Goal: Task Accomplishment & Management: Manage account settings

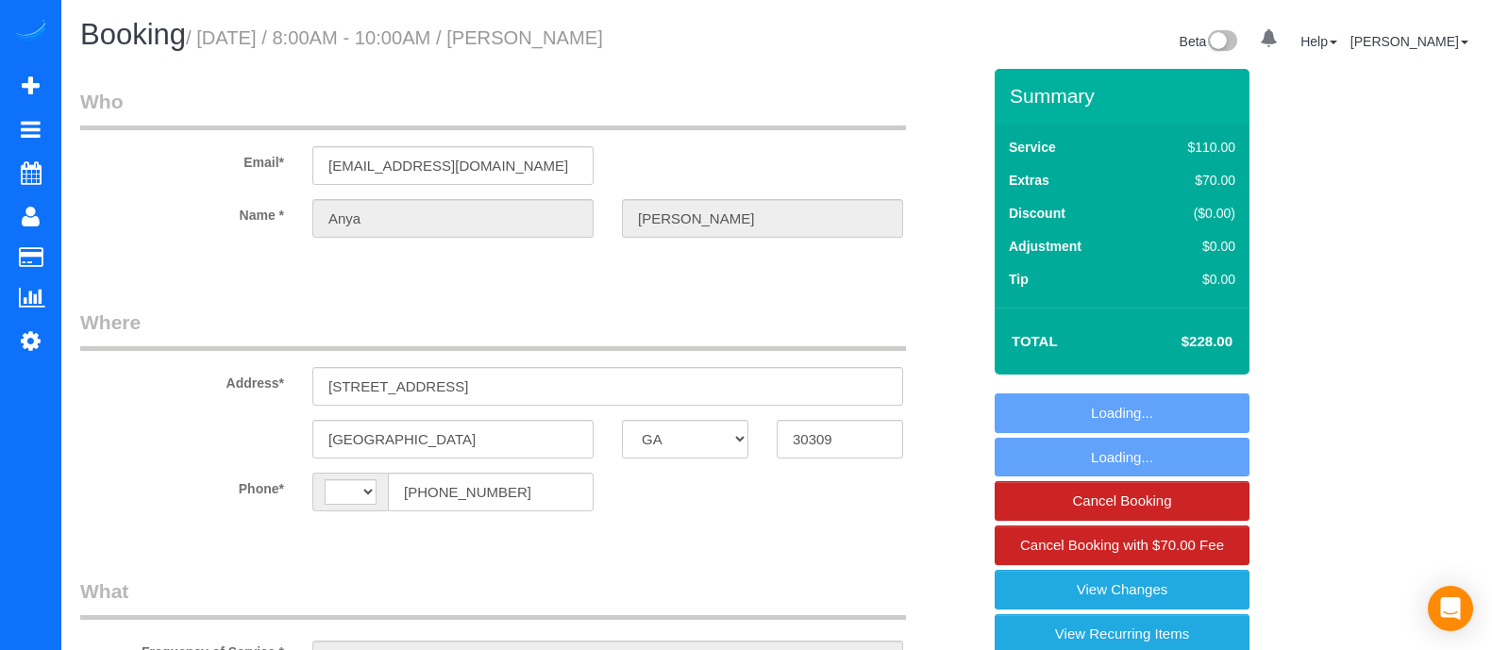
select select "GA"
select select "string:fspay-11f01c16-2490-4aa9-91fd-ee68569ec3f1"
select select "number:3"
select select "number:6"
select select "string:[GEOGRAPHIC_DATA]"
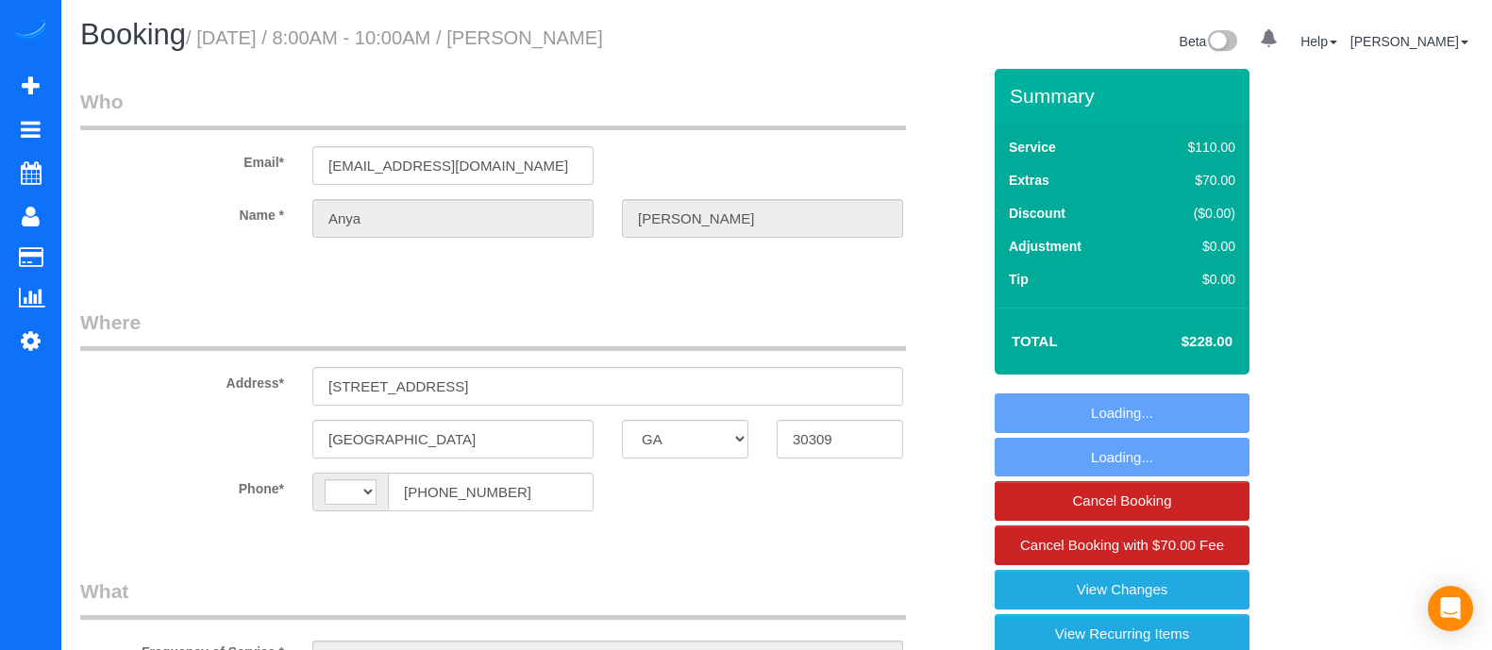
select select "object:784"
select select "2"
select select "spot1"
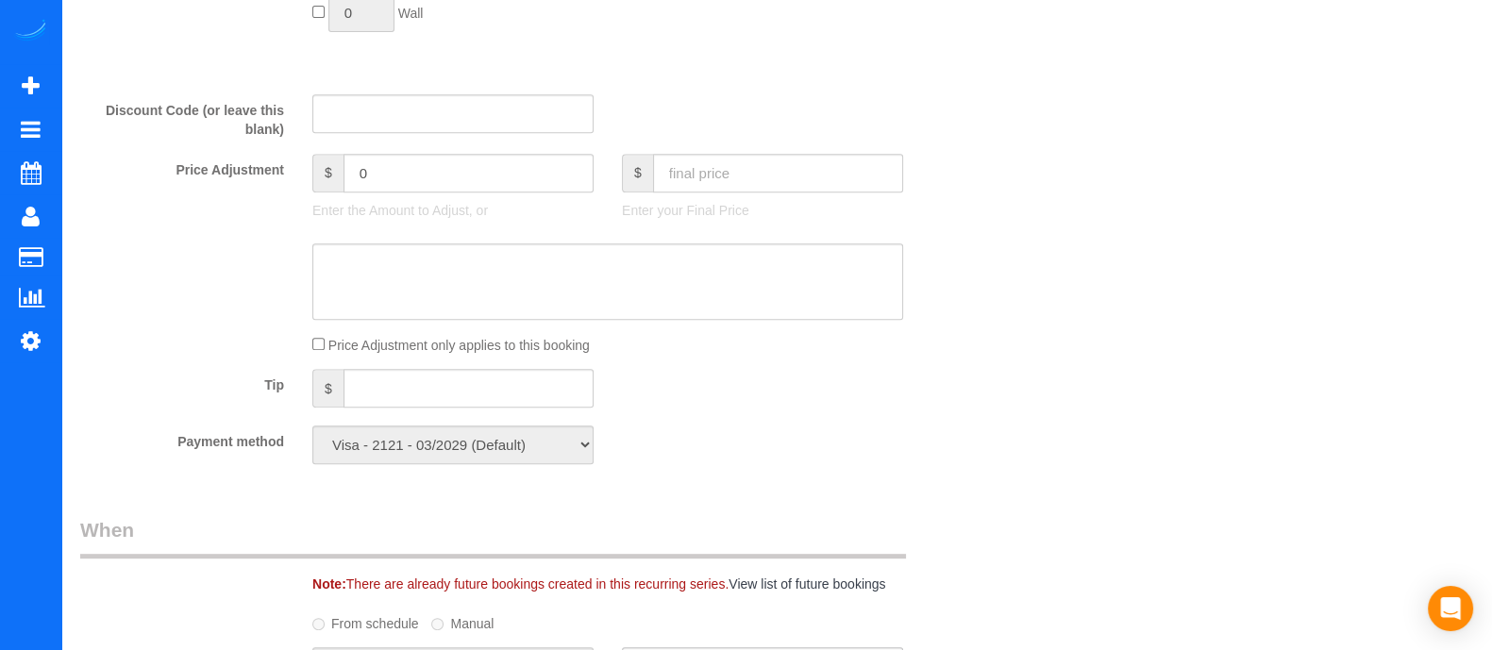
scroll to position [1111, 0]
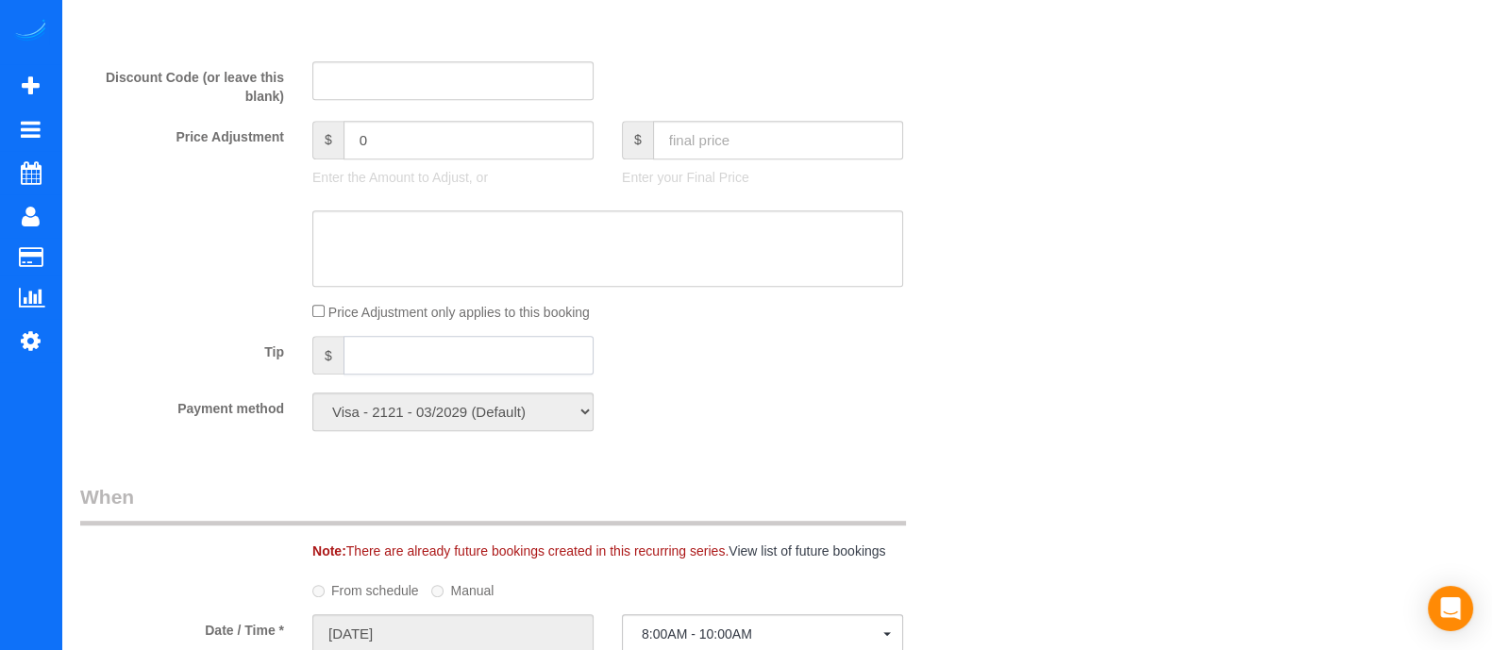
click at [492, 354] on input "text" at bounding box center [468, 355] width 250 height 39
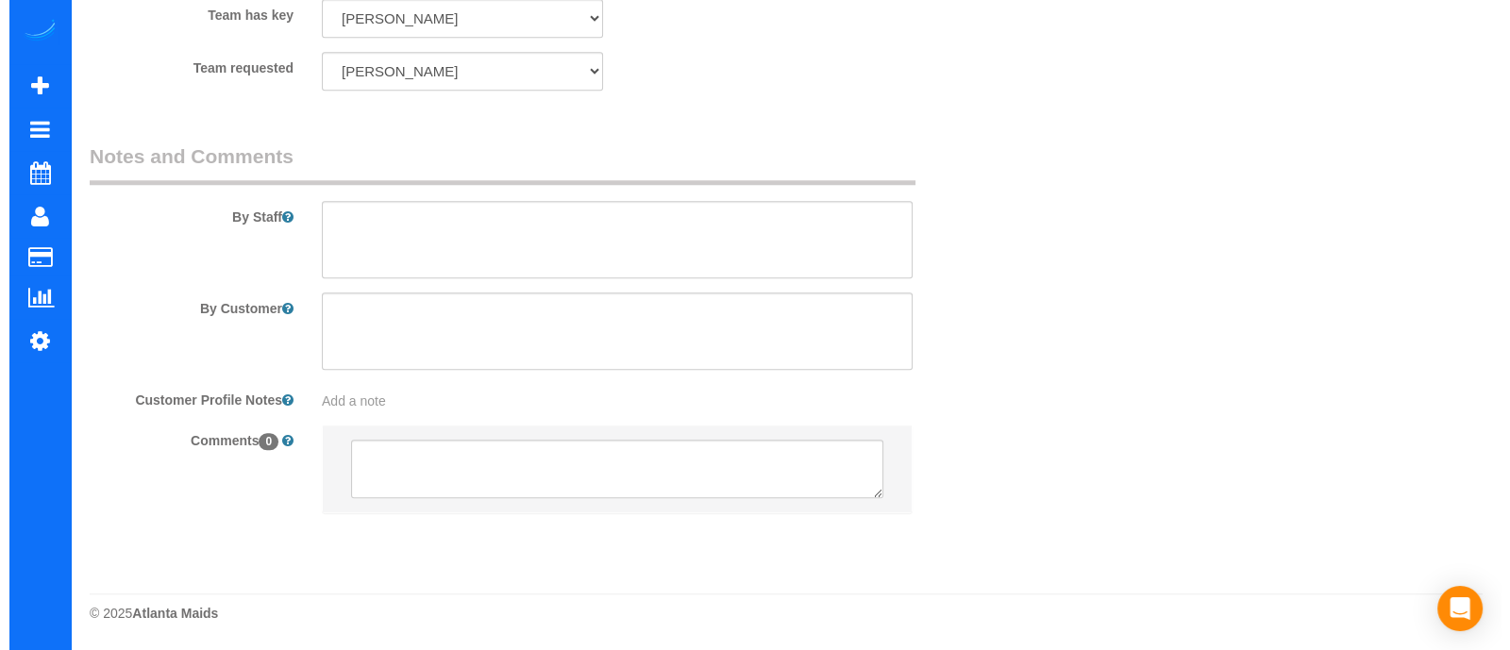
scroll to position [0, 0]
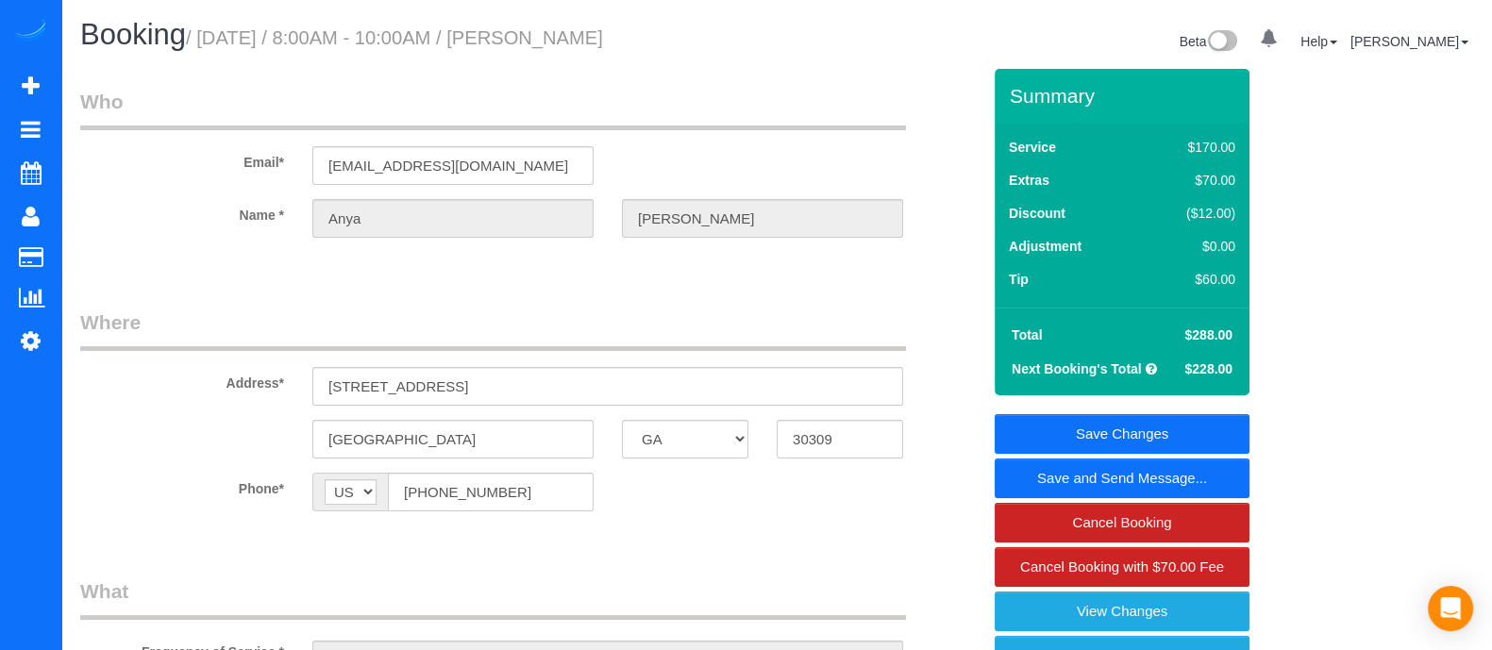
type input "60"
click at [1076, 483] on link "Save and Send Message..." at bounding box center [1122, 479] width 255 height 40
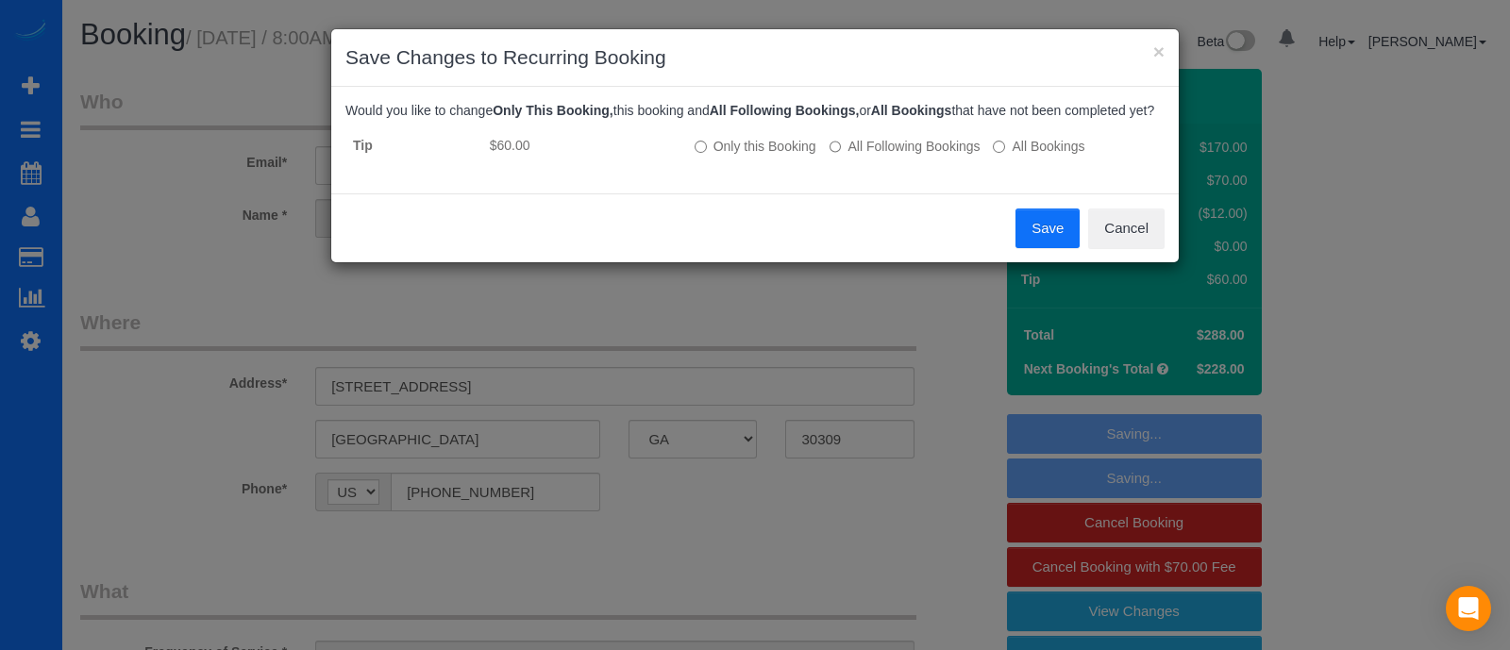
drag, startPoint x: 1004, startPoint y: 233, endPoint x: 1022, endPoint y: 232, distance: 18.0
click at [1022, 232] on div "Save Cancel" at bounding box center [754, 227] width 847 height 69
click at [1022, 232] on button "Save" at bounding box center [1047, 229] width 64 height 40
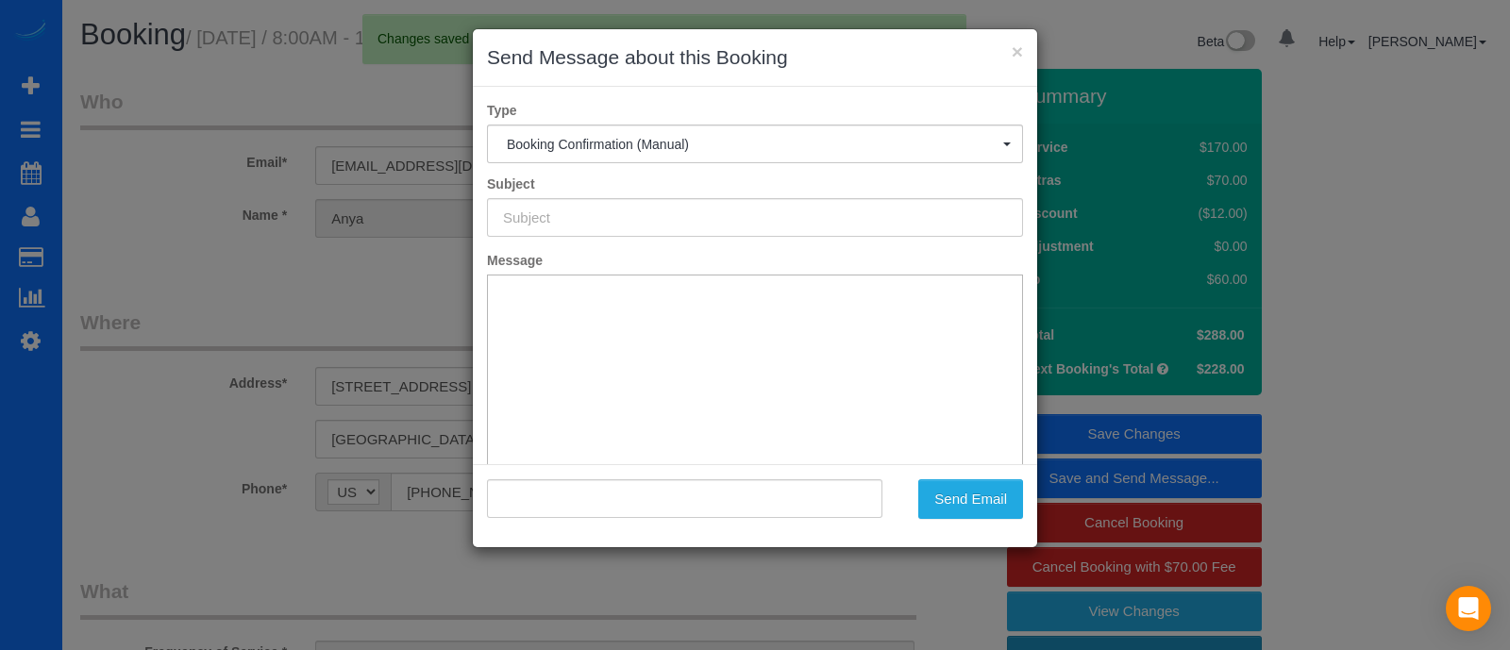
type input "Booking Confirmed!"
type input ""[PERSON_NAME]" <[EMAIL_ADDRESS][DOMAIN_NAME]>"
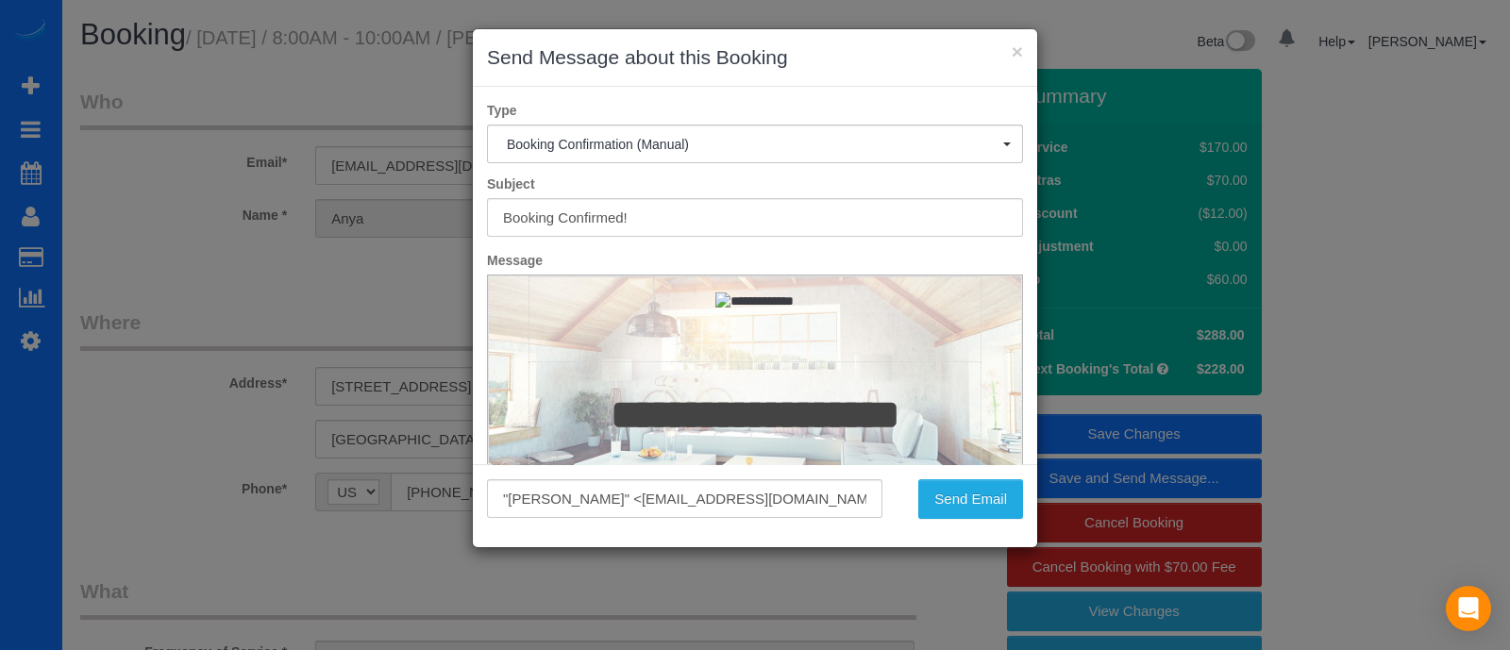
click at [200, 94] on div "× Send Message about this Booking Type Booking Confirmation (Manual) Booking Co…" at bounding box center [755, 325] width 1510 height 650
click at [992, 494] on button "Send Email" at bounding box center [970, 499] width 105 height 40
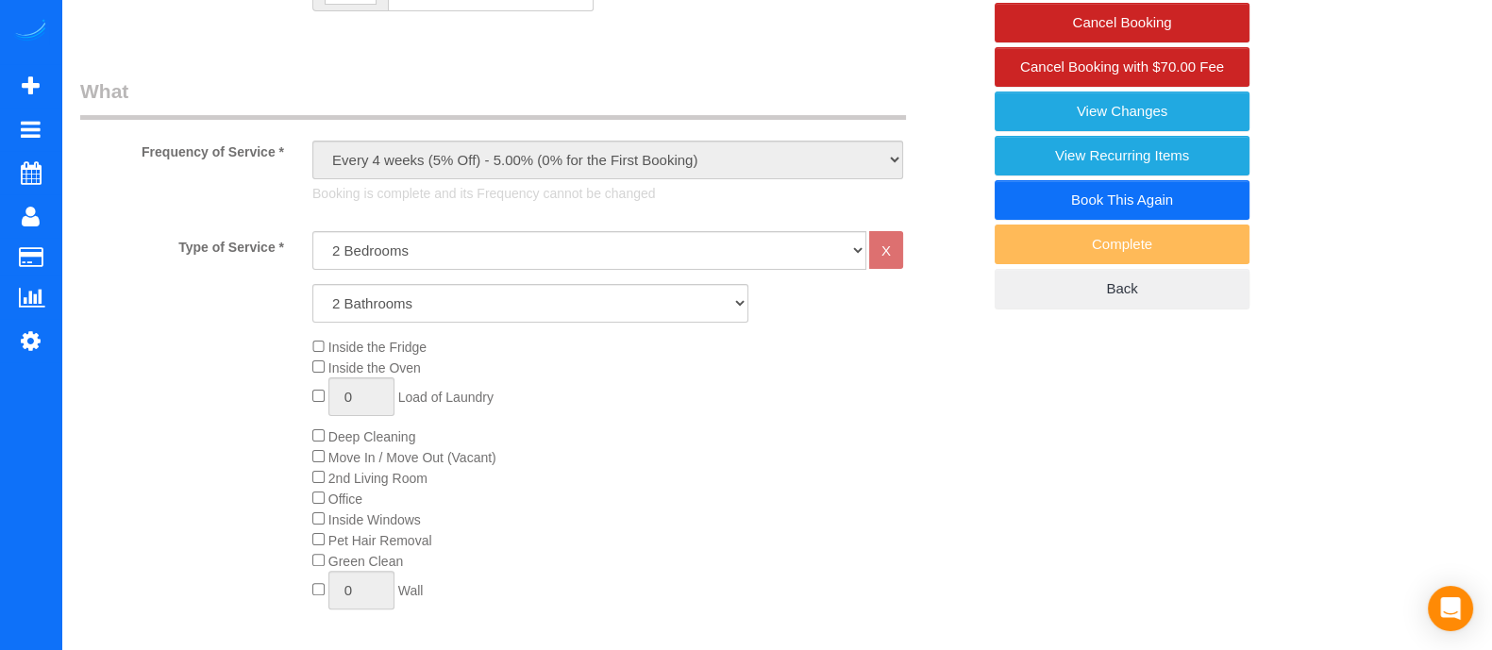
scroll to position [1137, 0]
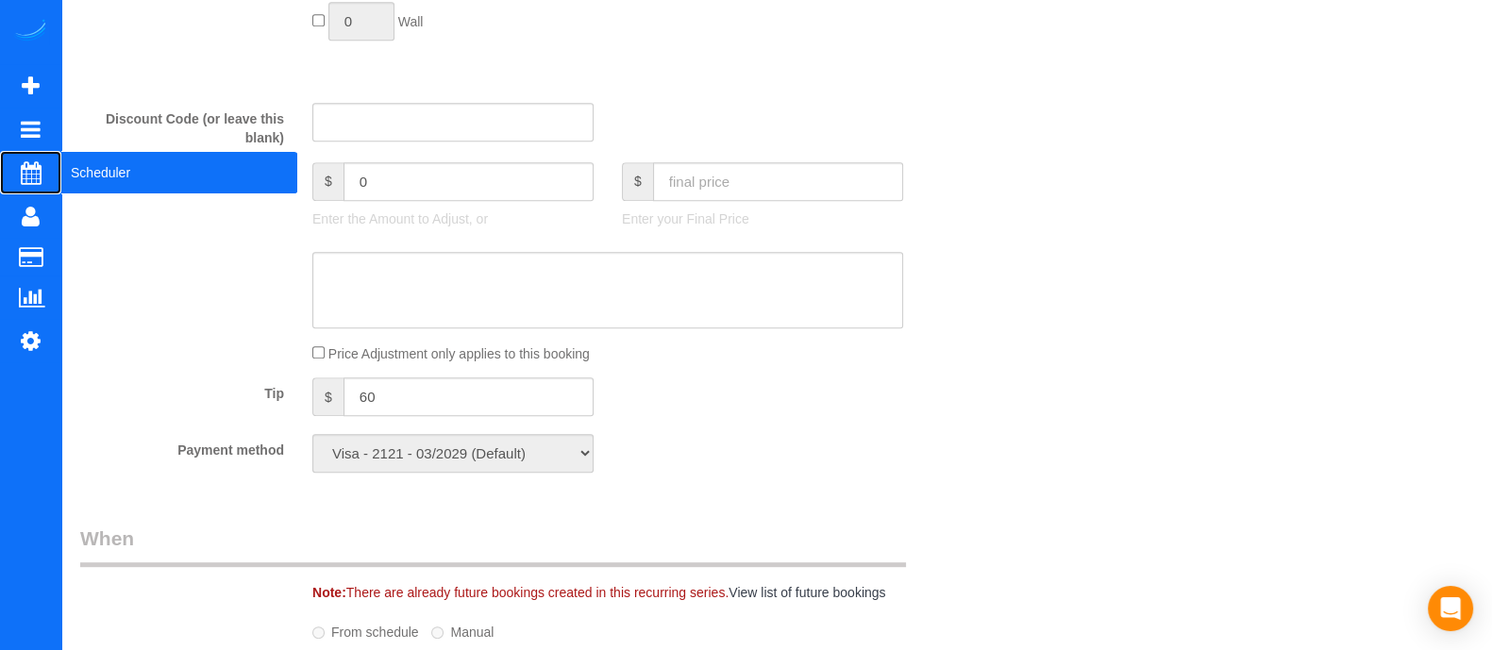
click at [104, 183] on span "Scheduler" at bounding box center [179, 172] width 236 height 43
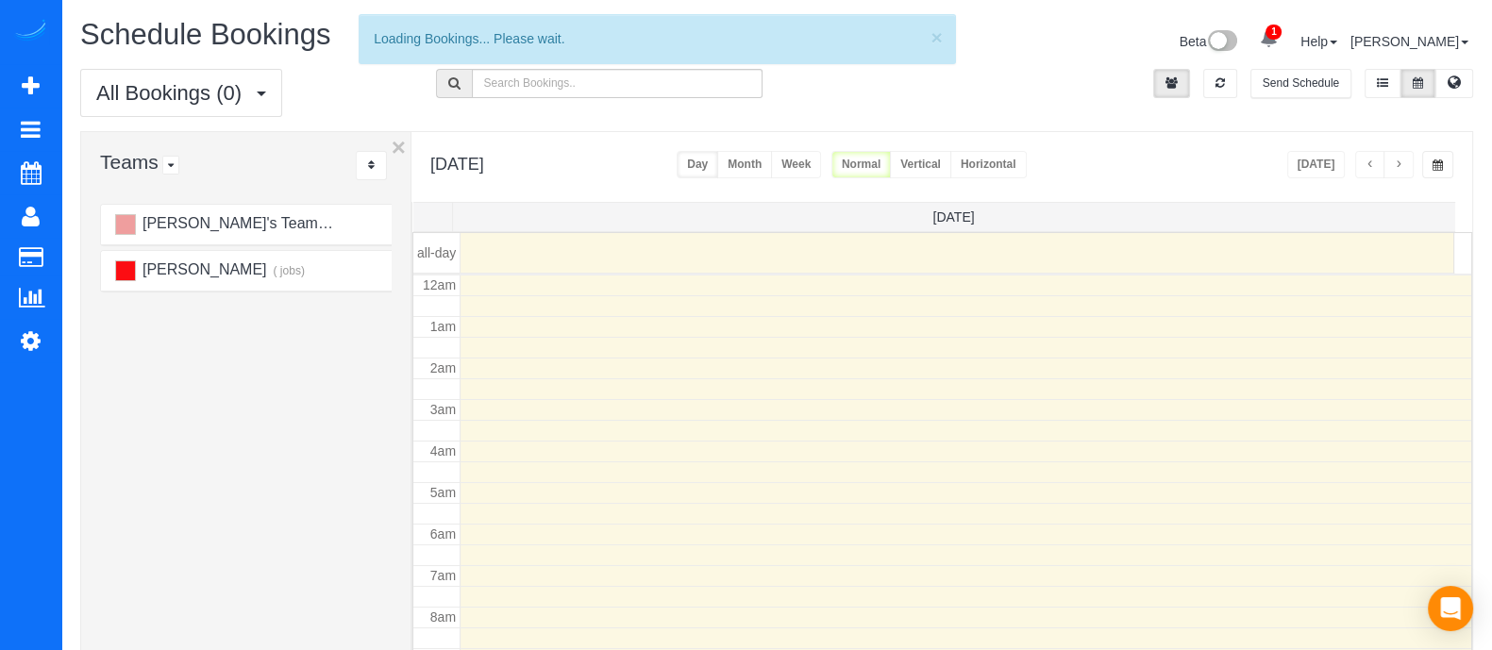
scroll to position [248, 0]
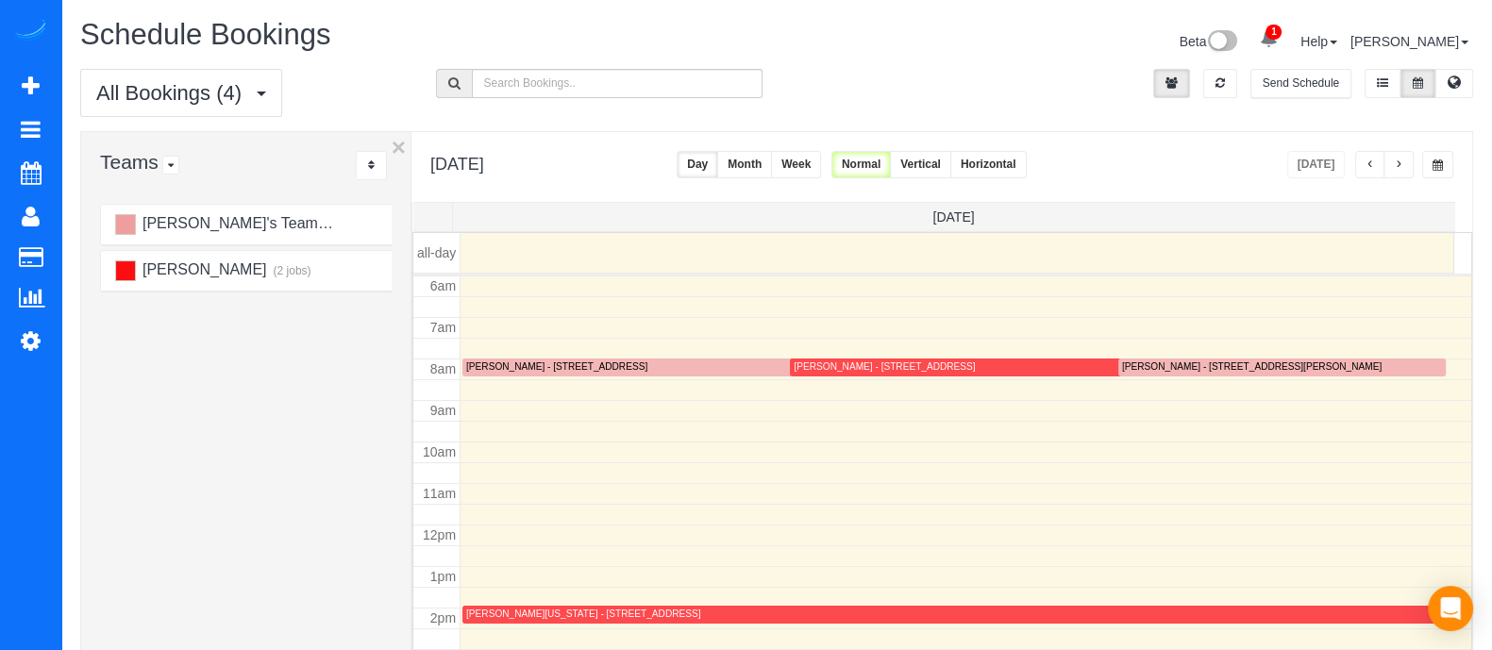
click at [1408, 168] on button "button" at bounding box center [1398, 164] width 30 height 27
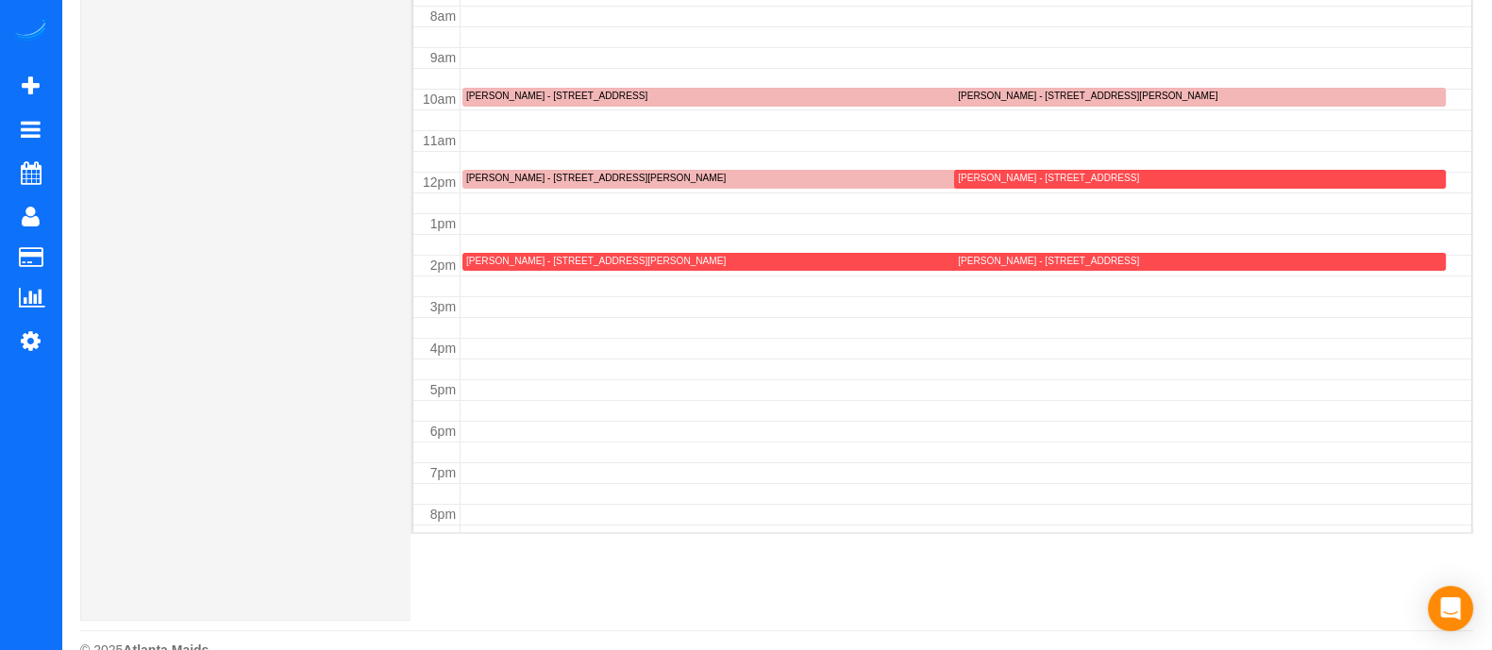
scroll to position [0, 0]
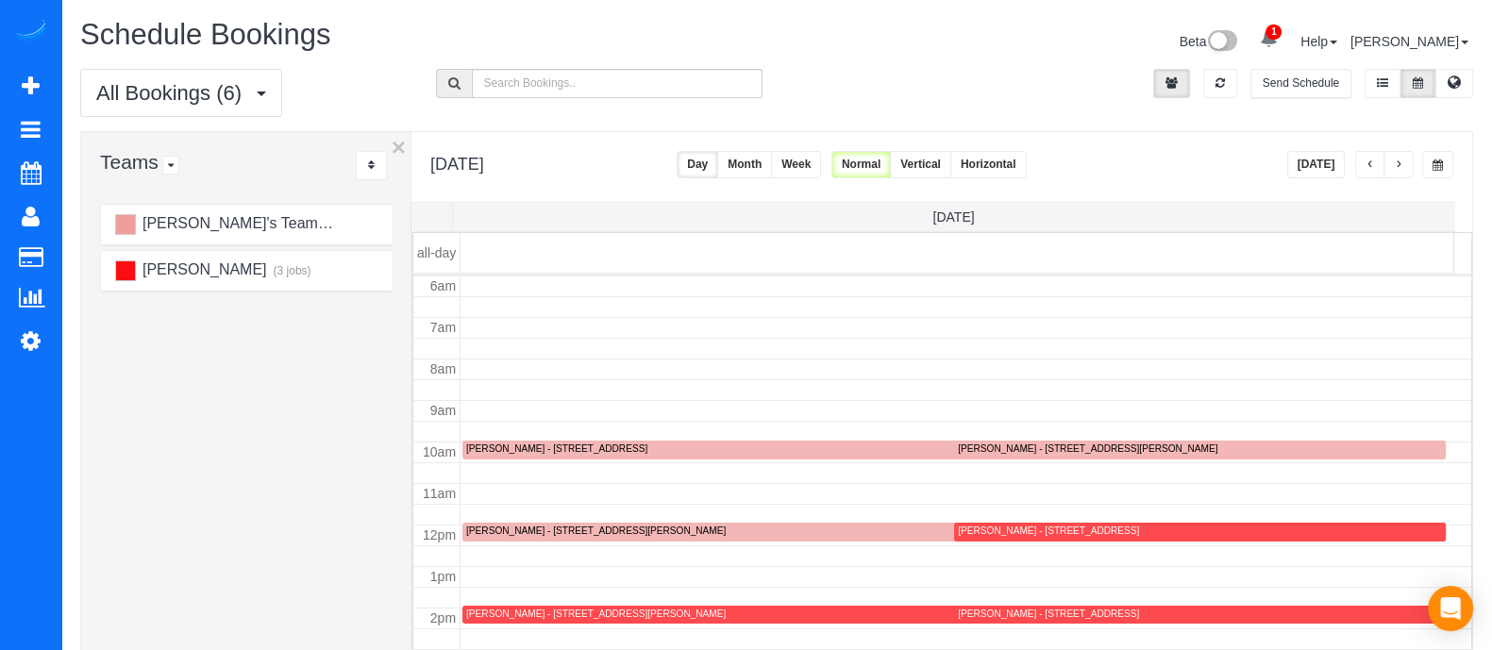
click at [1406, 162] on button "button" at bounding box center [1398, 164] width 30 height 27
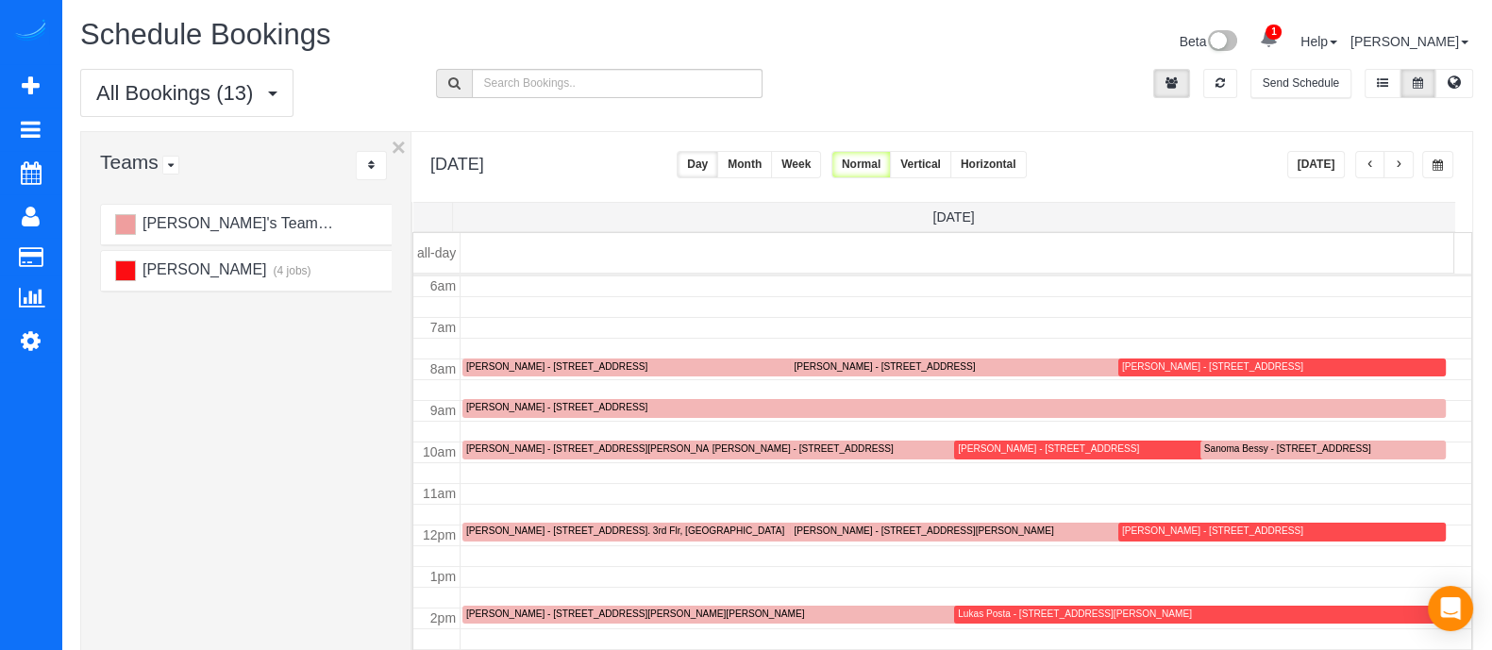
click at [1398, 159] on span "button" at bounding box center [1398, 164] width 9 height 11
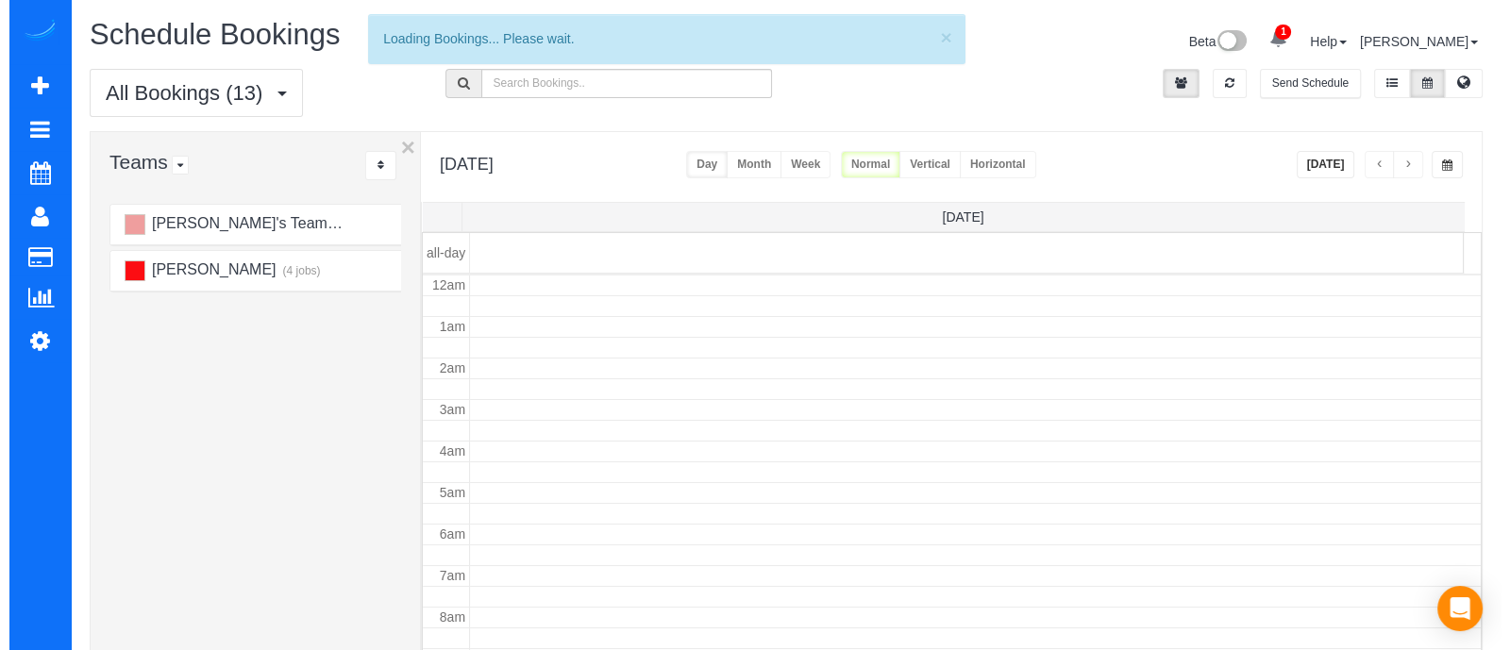
scroll to position [248, 0]
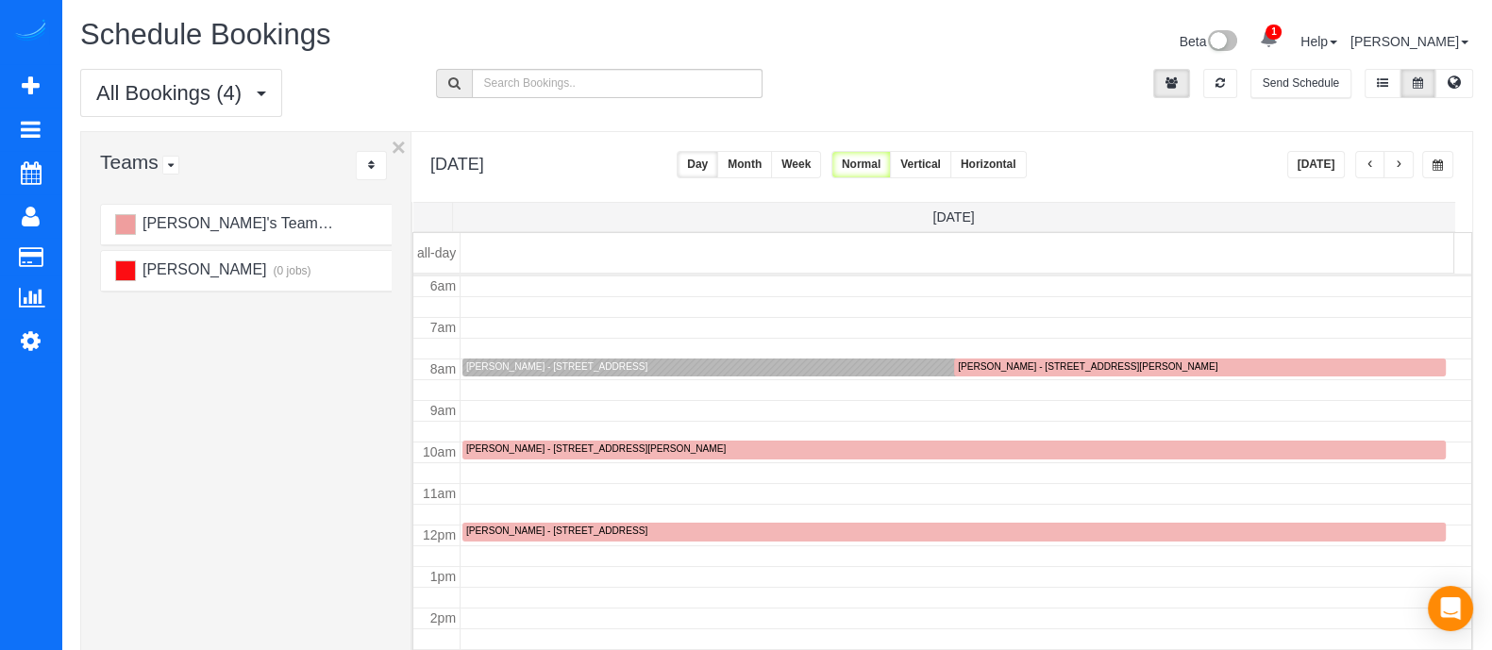
click at [778, 374] on div at bounding box center [944, 368] width 964 height 19
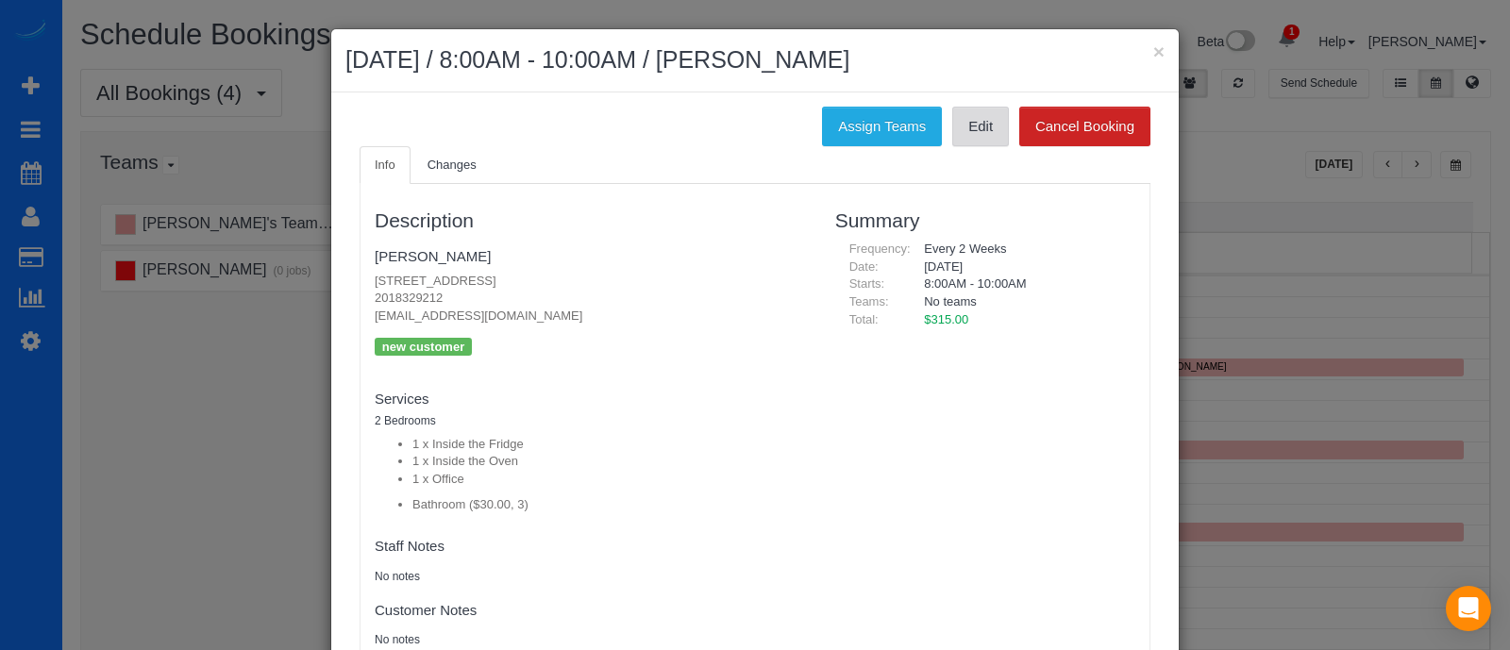
click at [980, 125] on link "Edit" at bounding box center [980, 127] width 57 height 40
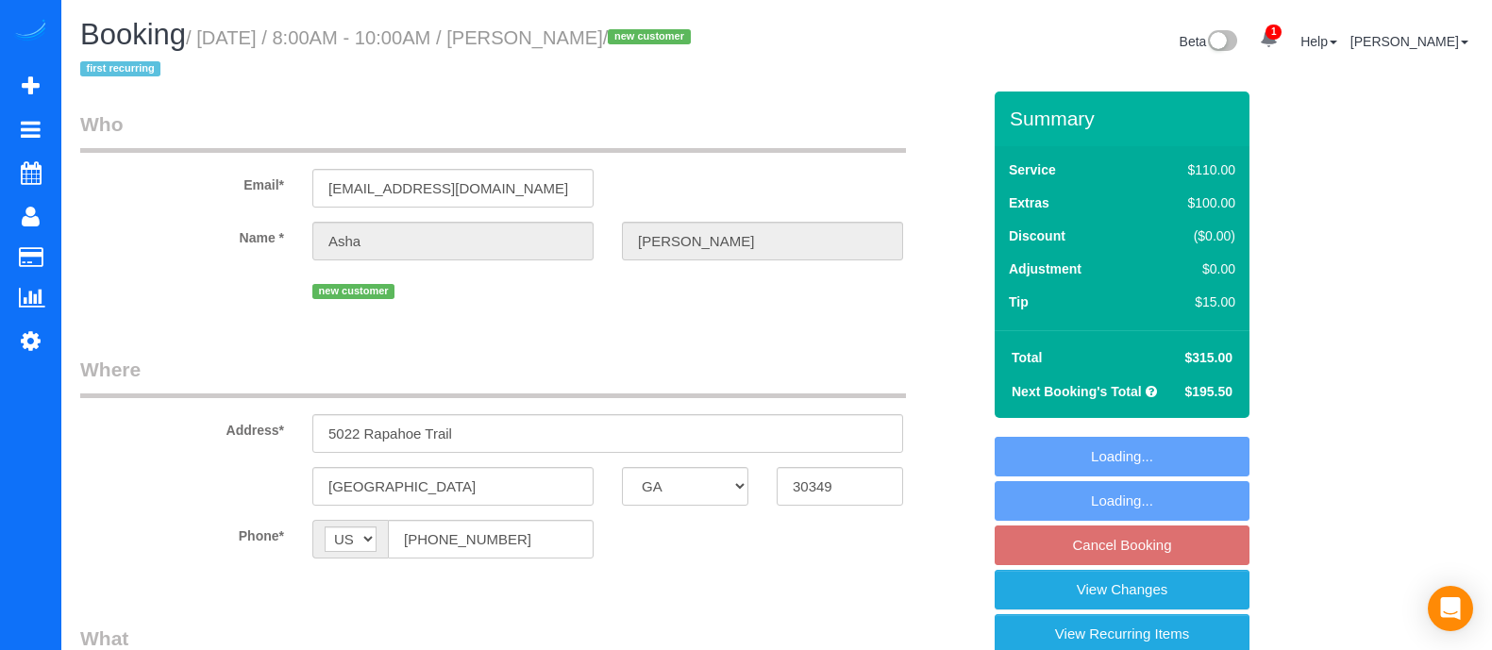
select select "GA"
select select "number:3"
select select "number:6"
select select "object:694"
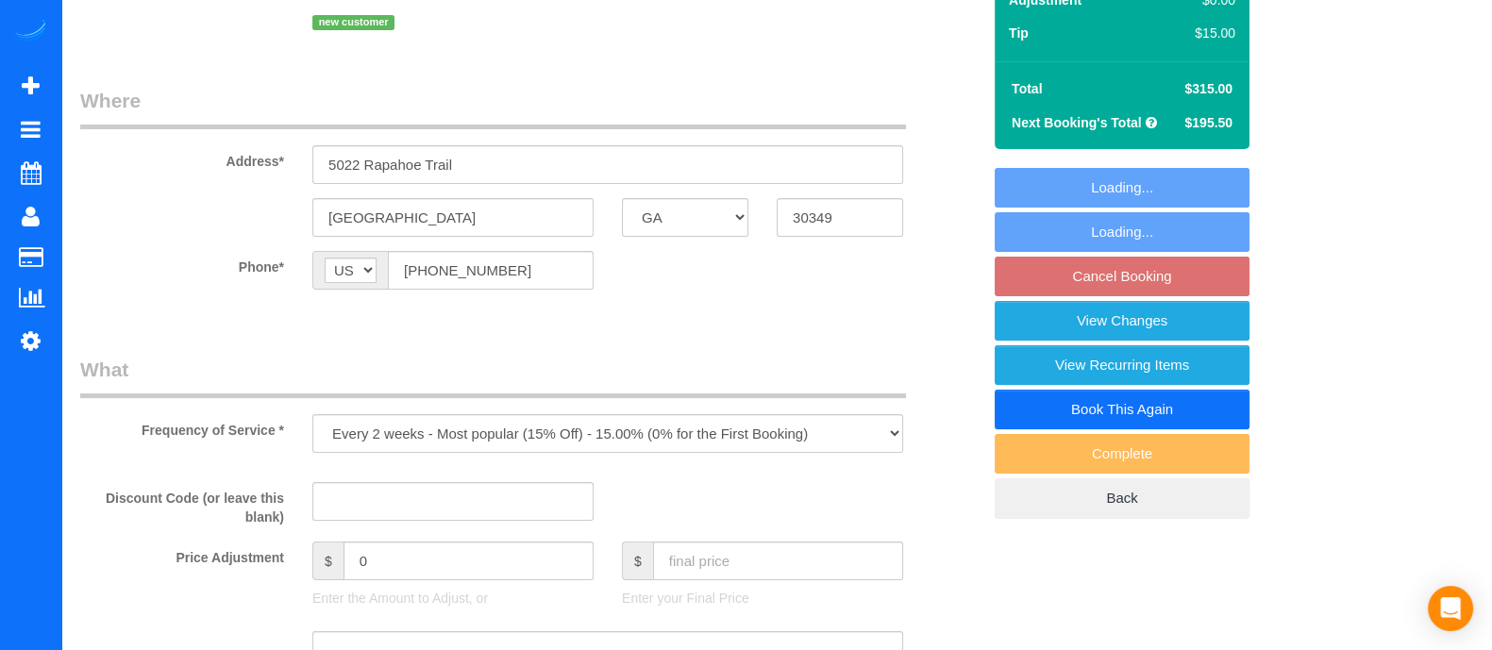
select select "spot1"
select select "3"
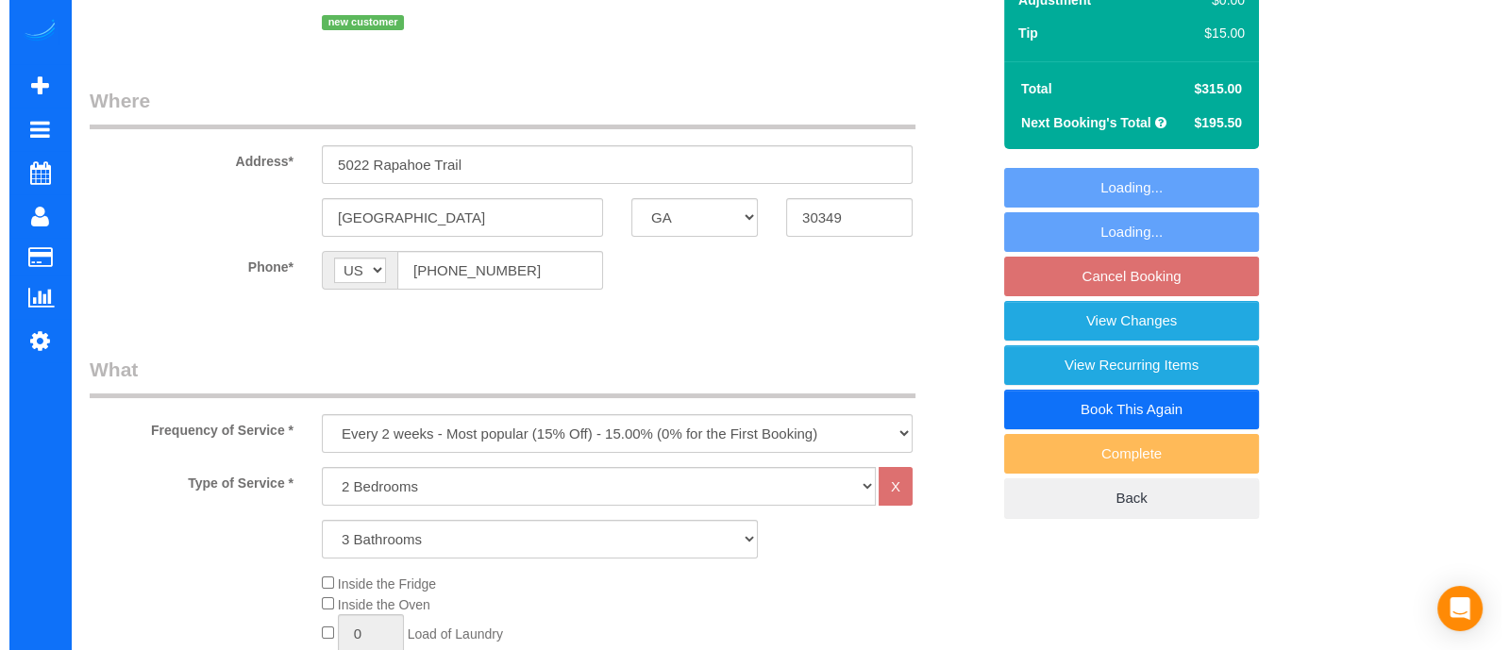
scroll to position [269, 0]
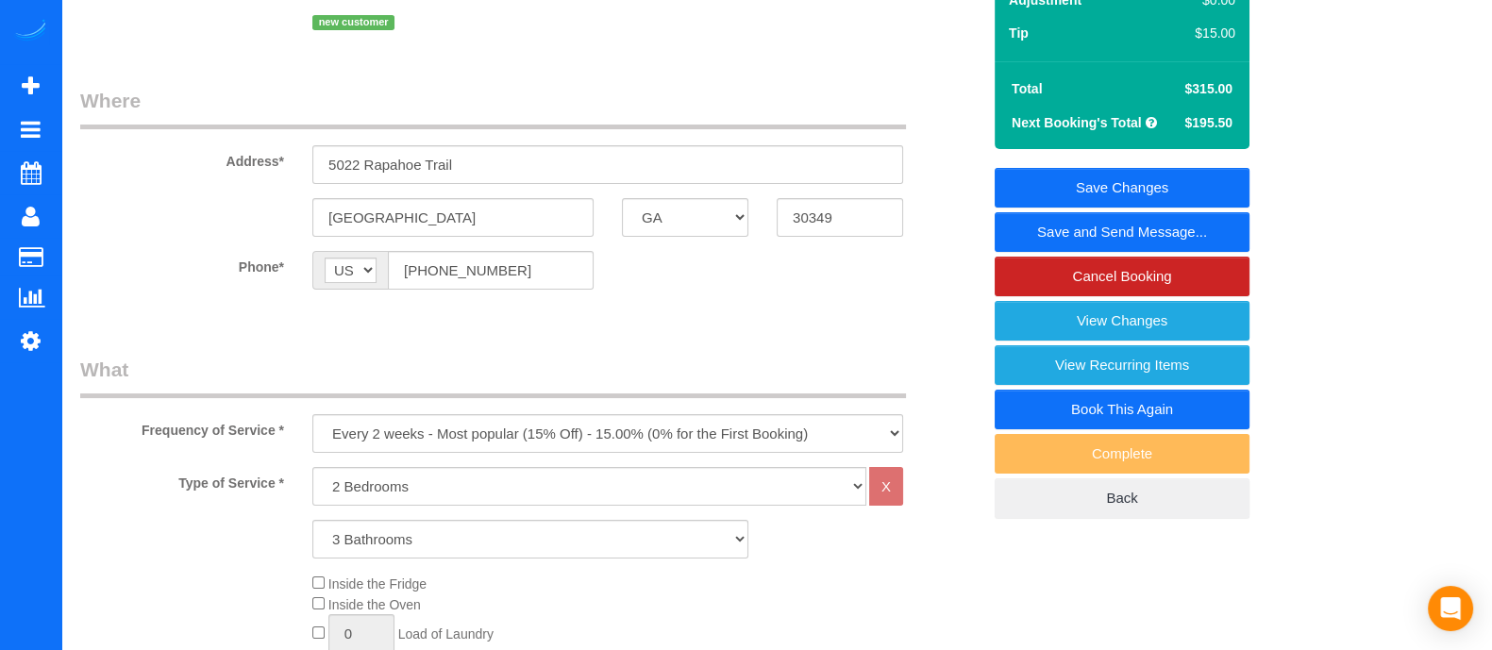
click at [1171, 236] on link "Save and Send Message..." at bounding box center [1122, 232] width 255 height 40
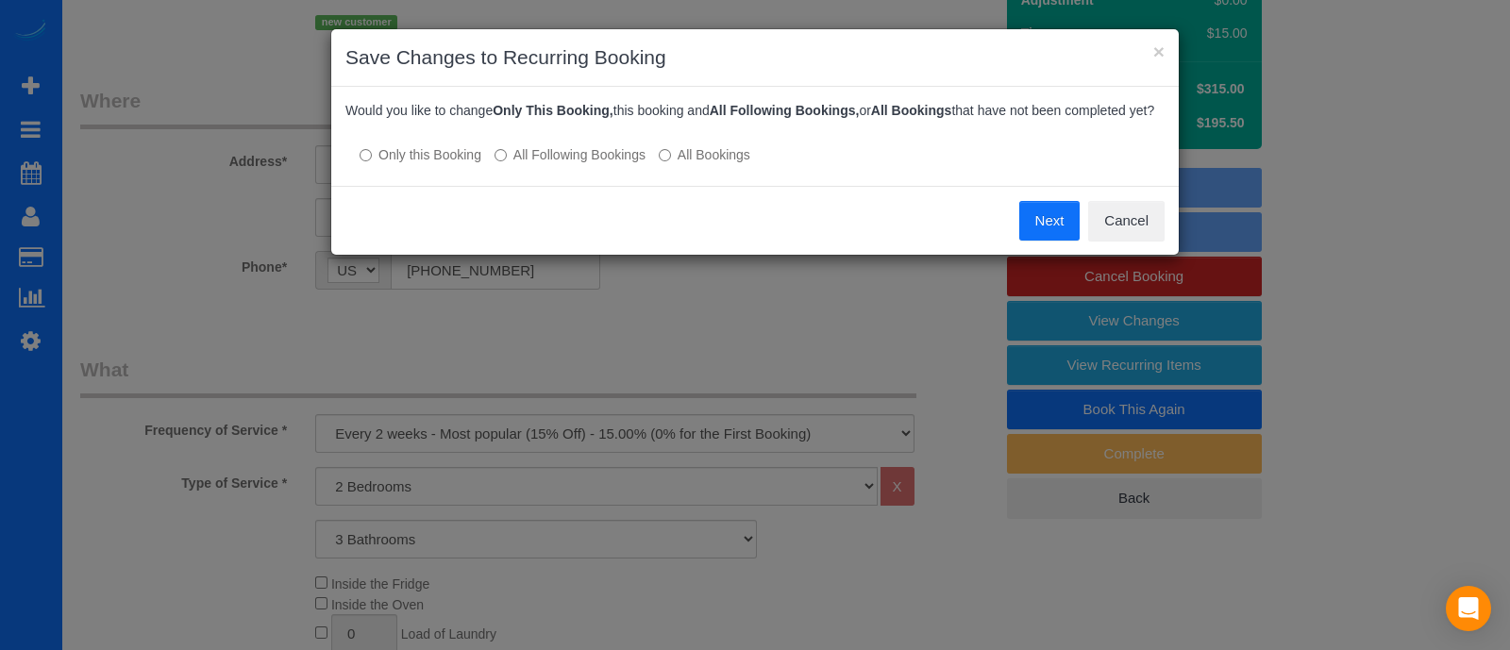
click at [570, 148] on label "All Following Bookings" at bounding box center [569, 154] width 151 height 19
click at [1054, 220] on button "Save" at bounding box center [1047, 221] width 64 height 40
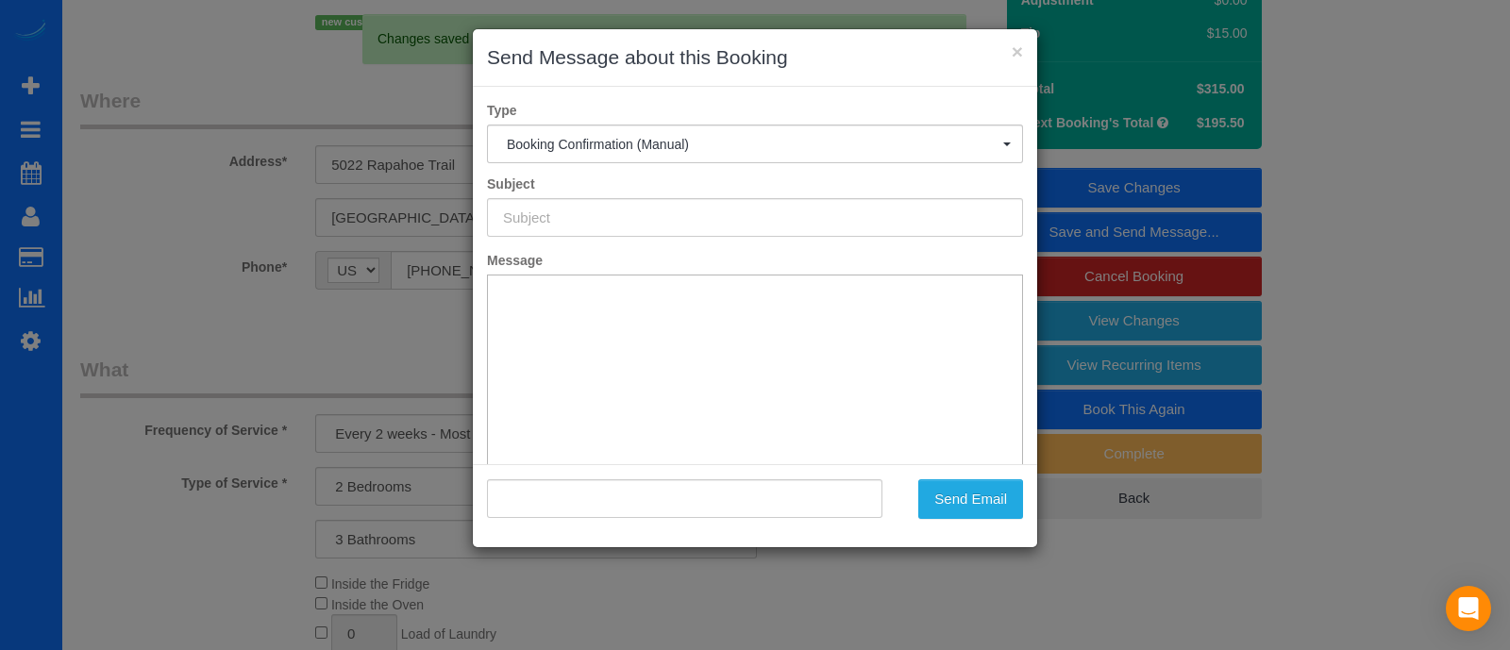
type input "Booking Confirmed!"
type input ""Asha Redmon" <asharobot@gmail.com>"
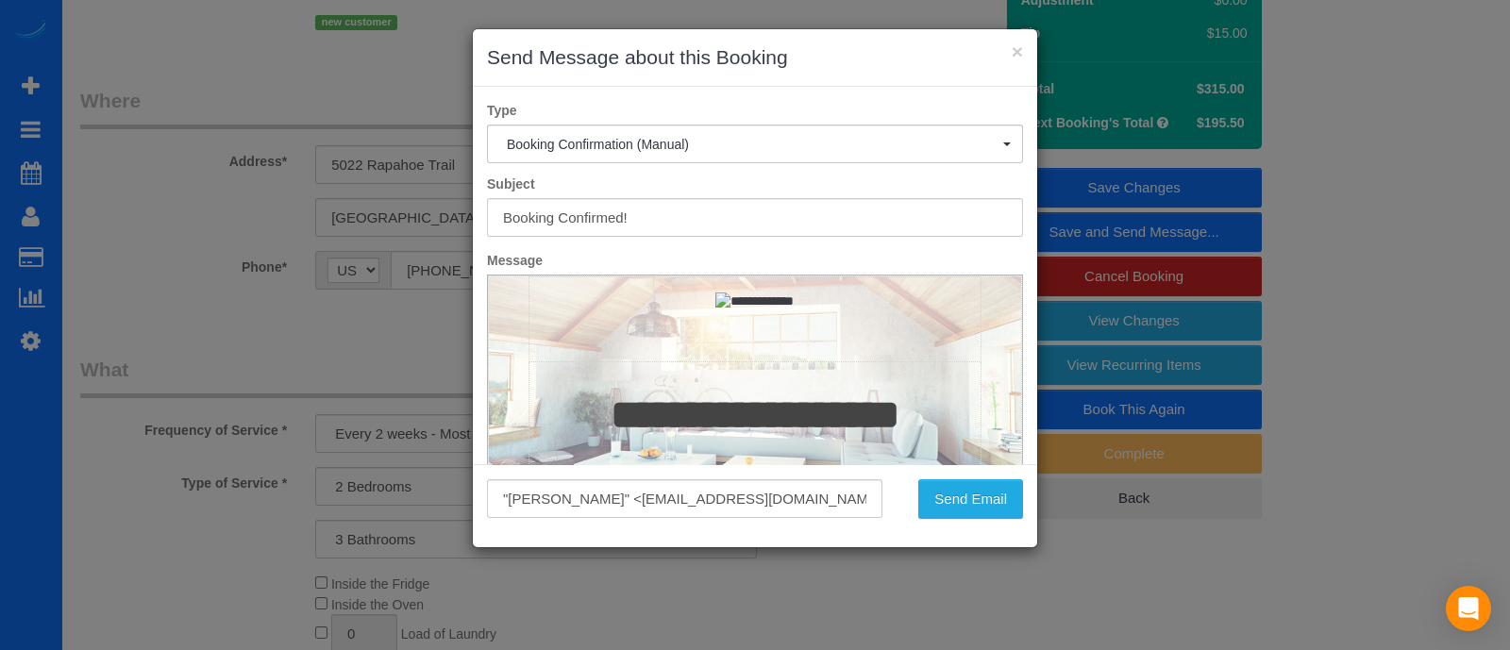
scroll to position [0, 0]
click at [975, 495] on button "Send Email" at bounding box center [970, 499] width 105 height 40
